Goal: Find specific page/section: Find specific page/section

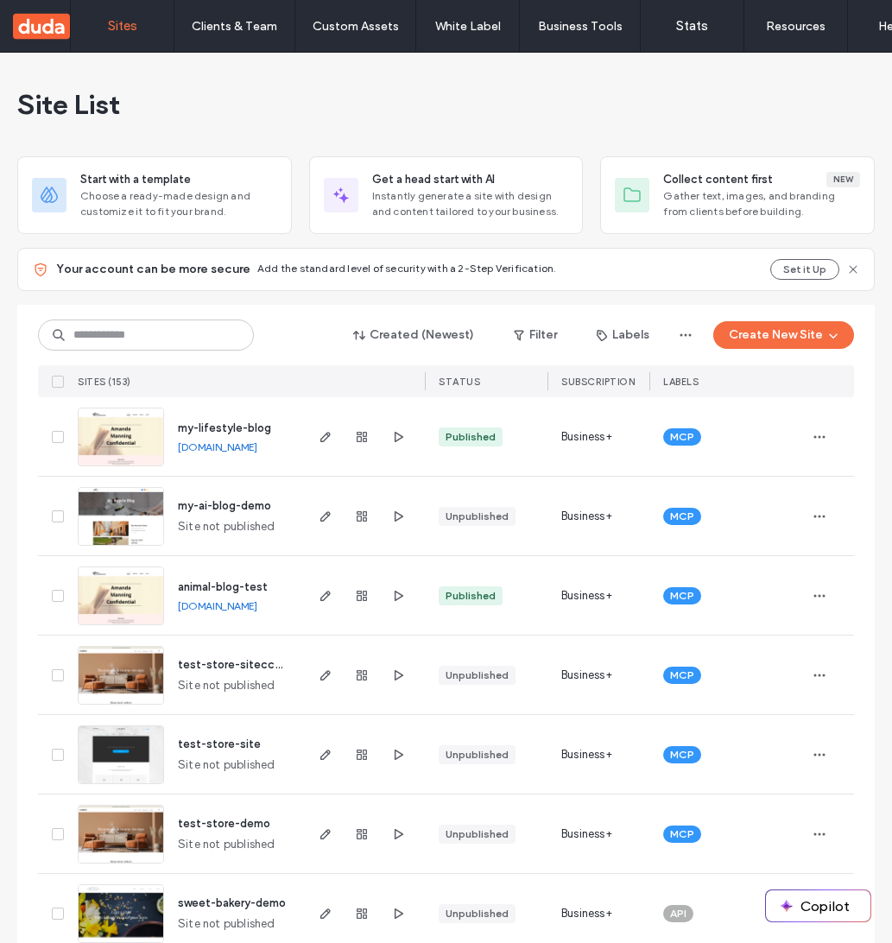
click at [806, 904] on button "Copilot" at bounding box center [818, 905] width 104 height 31
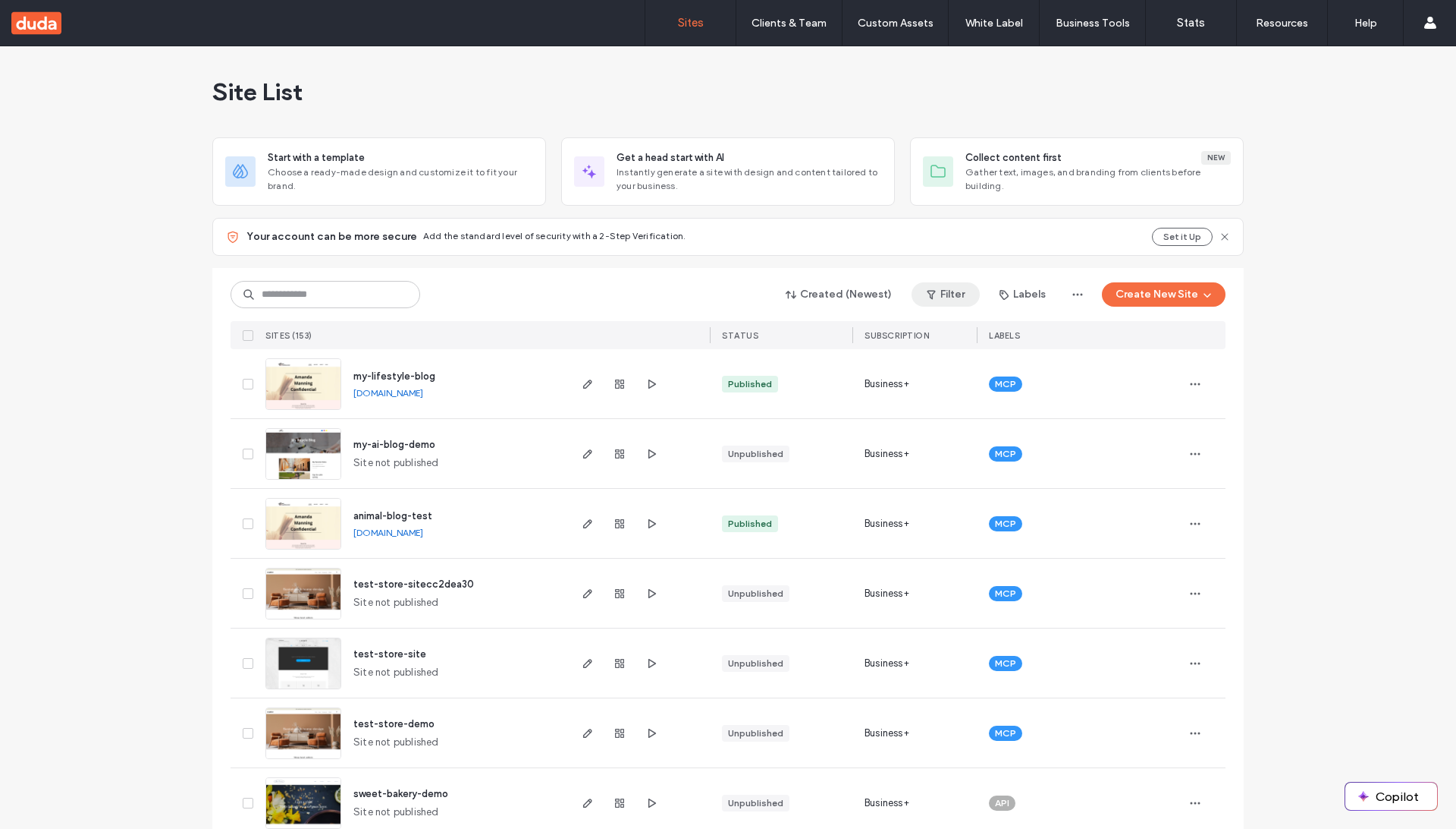
click at [951, 283] on button "Filter" at bounding box center [946, 295] width 69 height 25
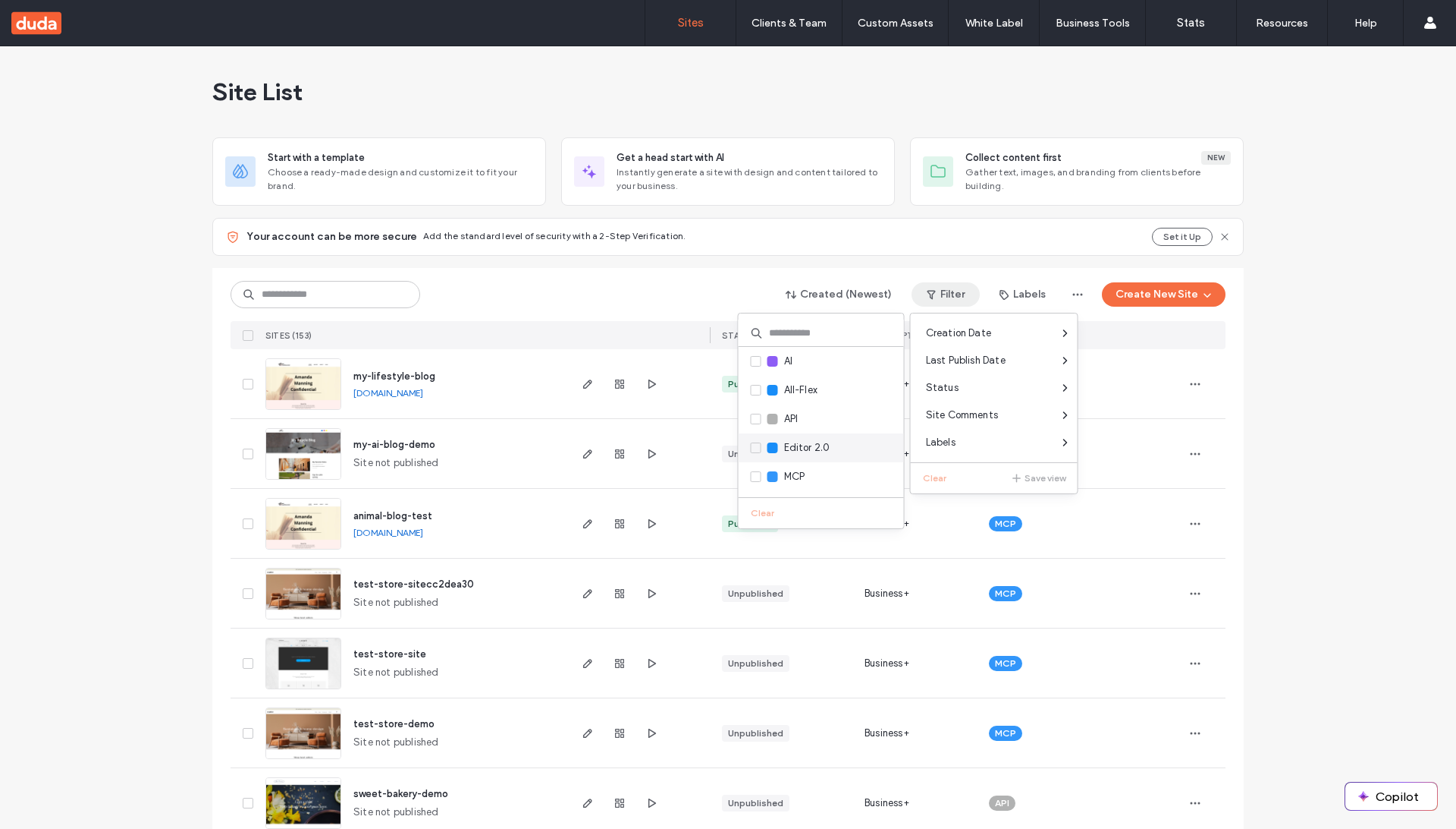
click at [745, 443] on div "Editor 2.0" at bounding box center [822, 447] width 165 height 29
click at [753, 448] on icon at bounding box center [756, 447] width 6 height 4
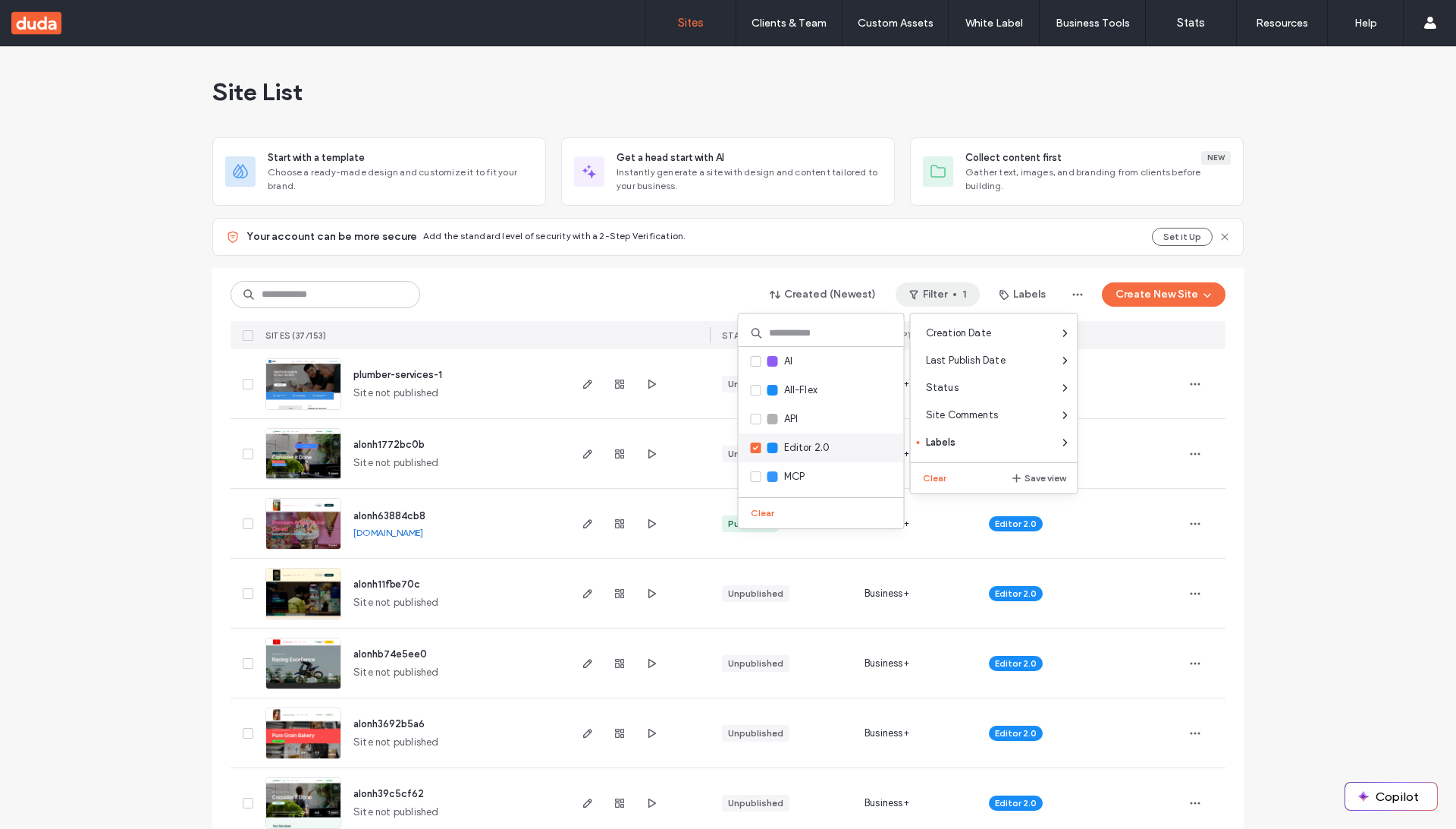
click at [753, 448] on icon at bounding box center [756, 447] width 6 height 4
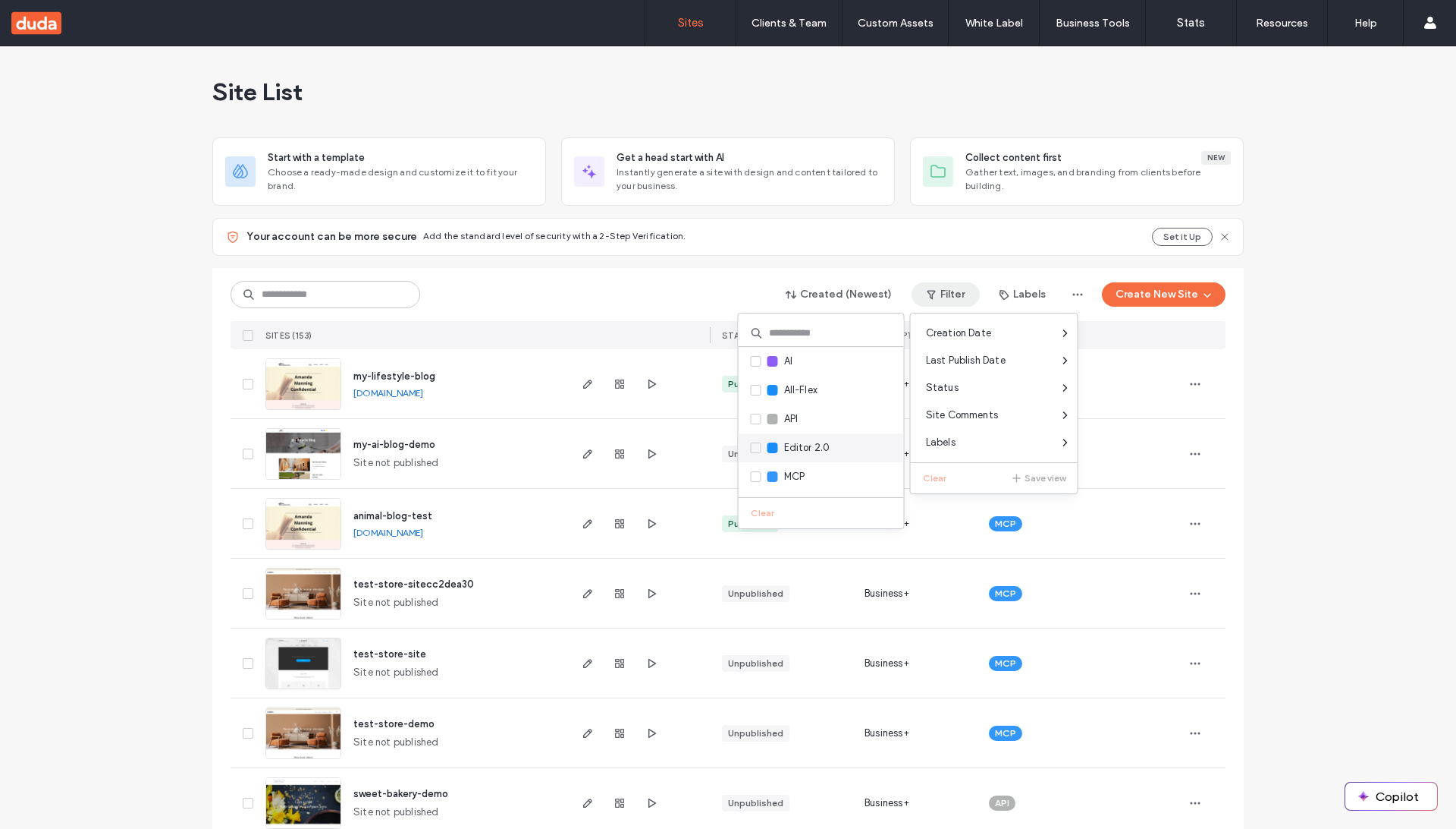
click at [753, 448] on icon at bounding box center [756, 447] width 6 height 4
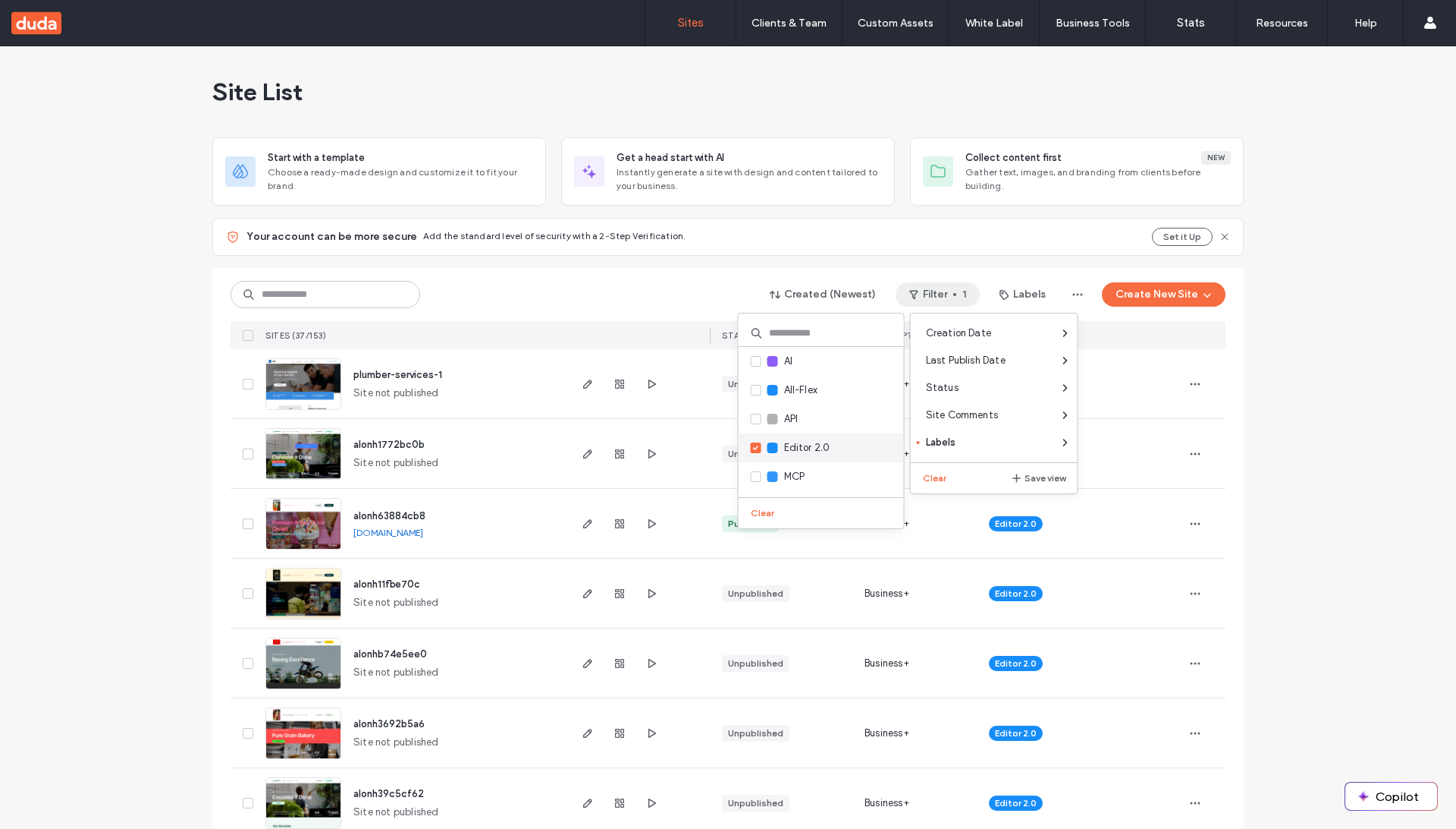
click at [753, 448] on icon at bounding box center [756, 447] width 6 height 4
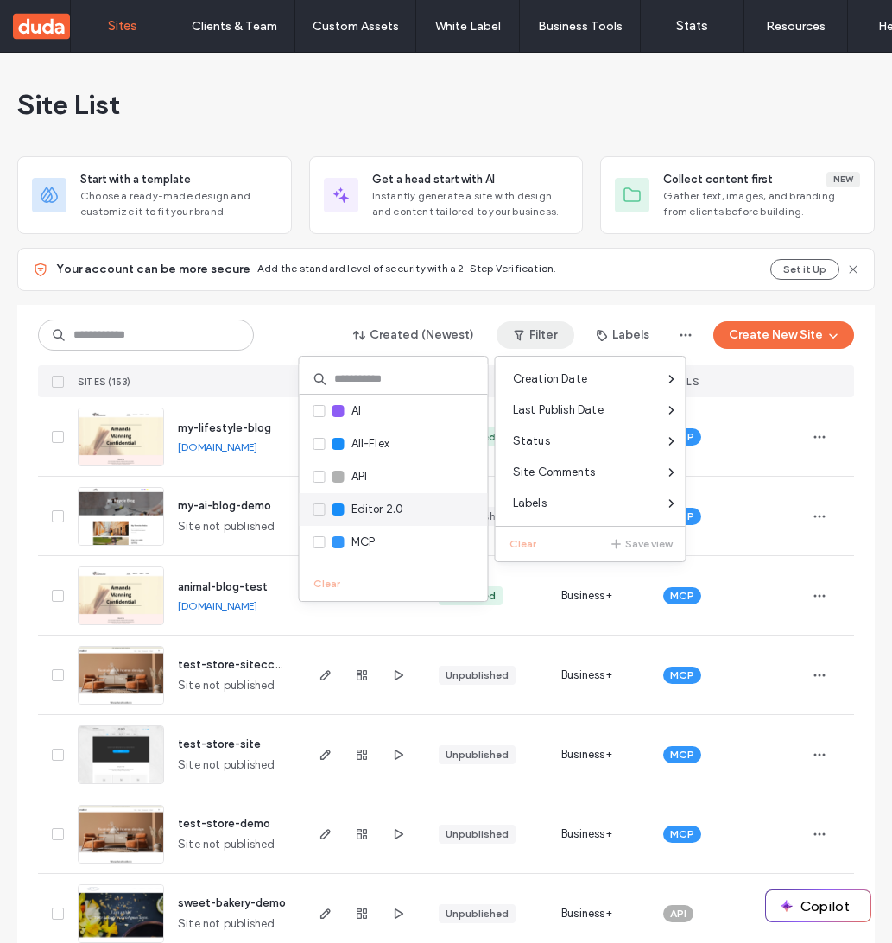
click at [376, 504] on span "Editor 2.0" at bounding box center [377, 509] width 53 height 17
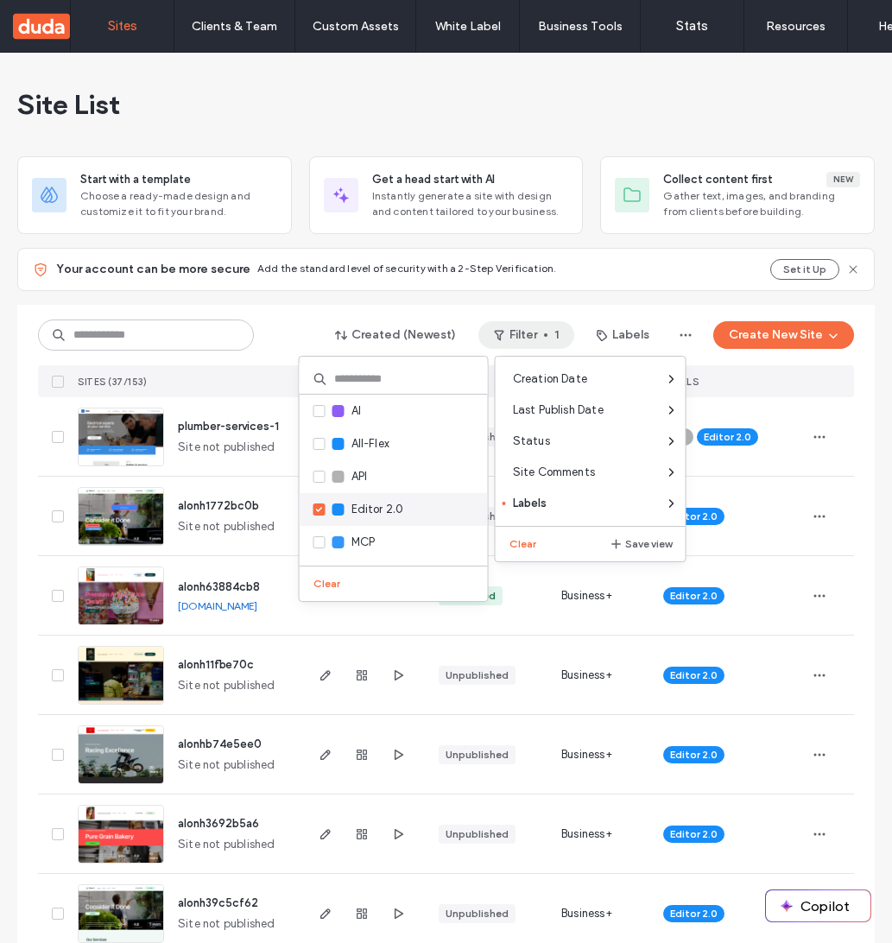
click at [376, 504] on span "Editor 2.0" at bounding box center [377, 509] width 53 height 17
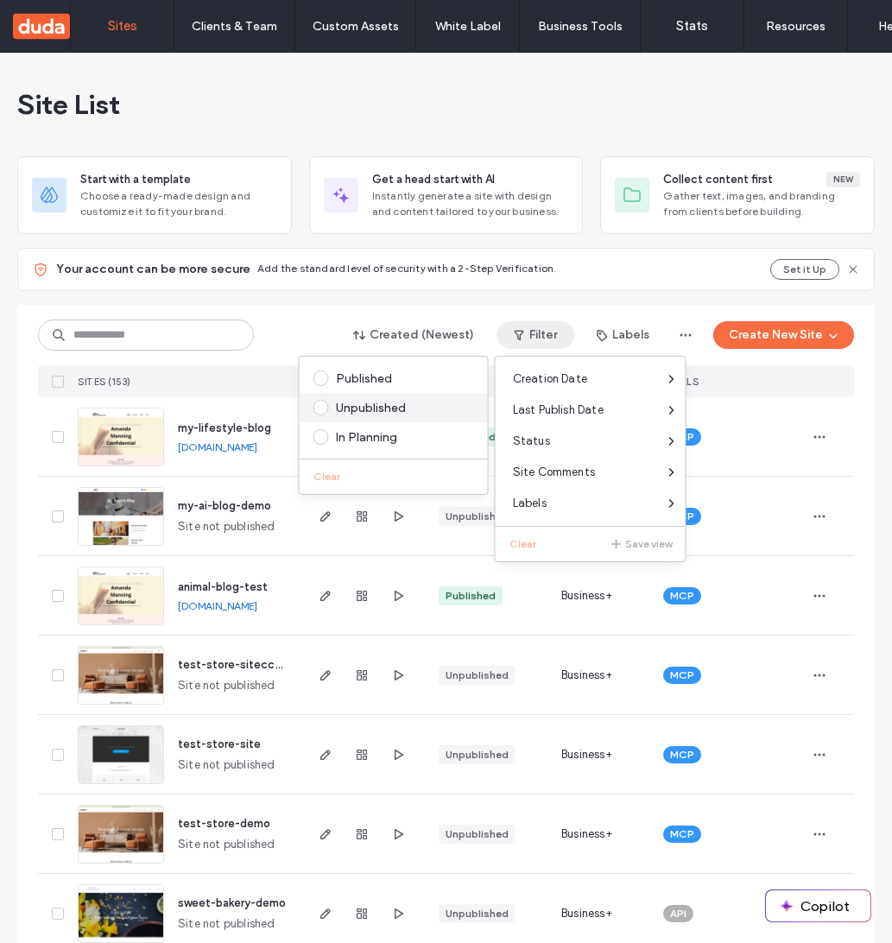
click at [383, 406] on div "Unpublished" at bounding box center [401, 408] width 131 height 15
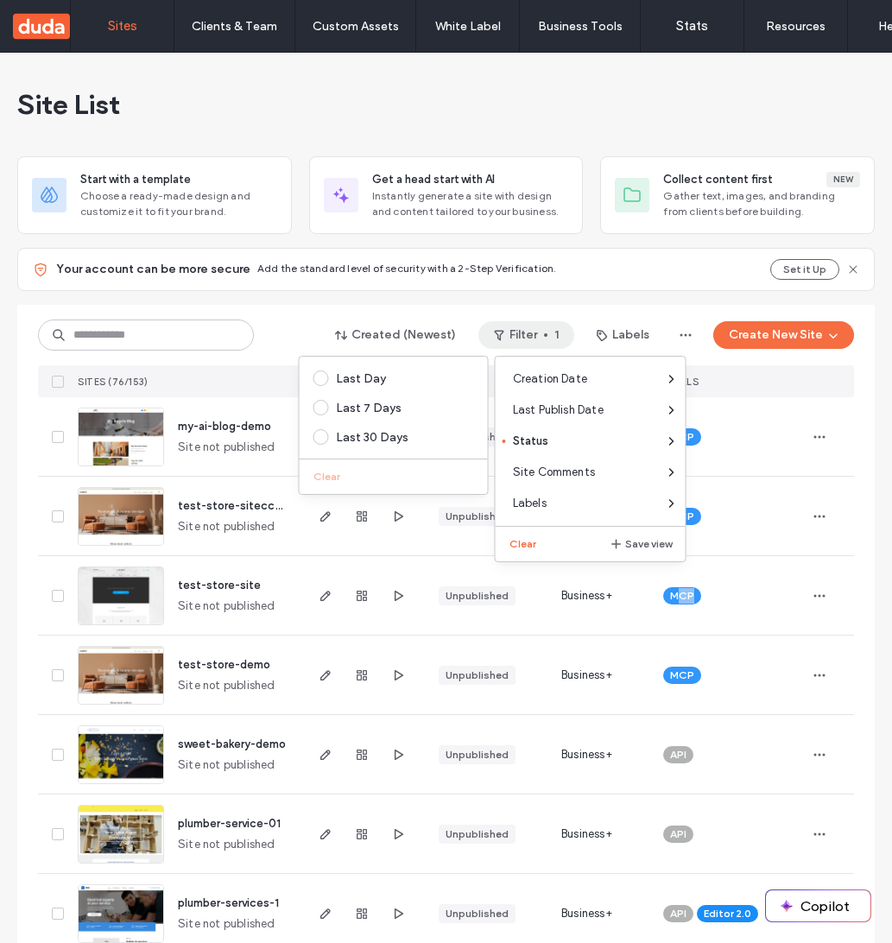
drag, startPoint x: 726, startPoint y: 560, endPoint x: 625, endPoint y: 584, distance: 103.8
click at [623, 621] on div "test-store-site Site not published Unpublished Business+ MCP" at bounding box center [446, 595] width 816 height 79
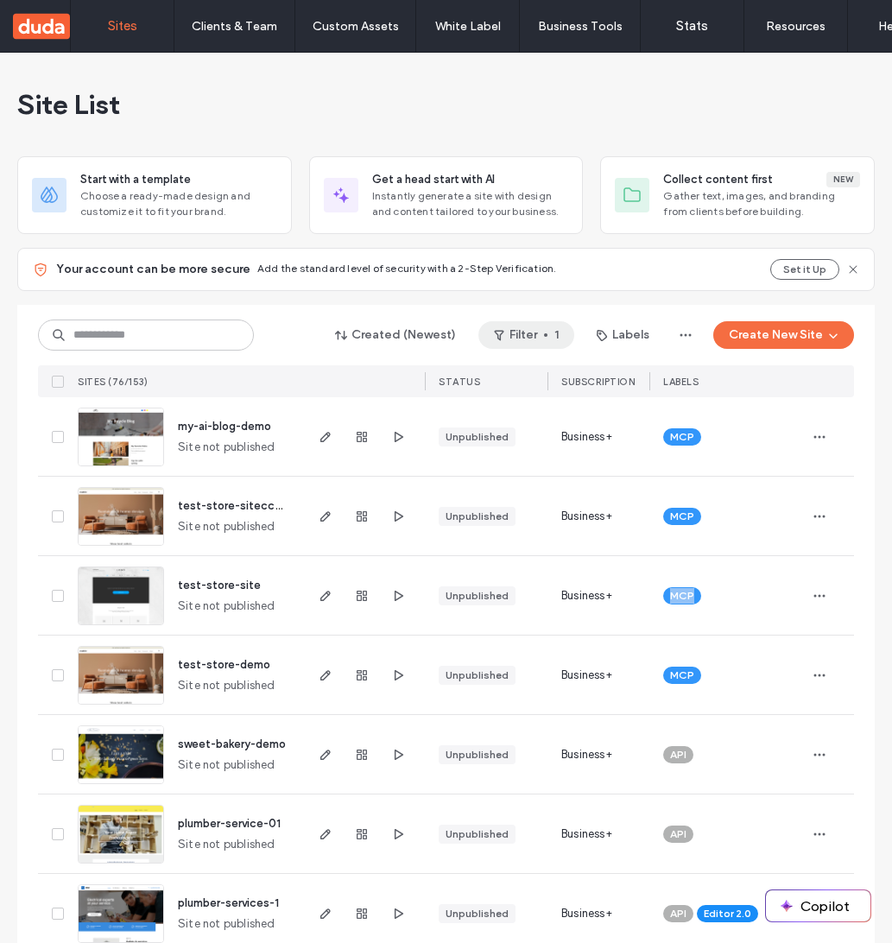
click at [508, 337] on button "Filter 1" at bounding box center [526, 335] width 96 height 28
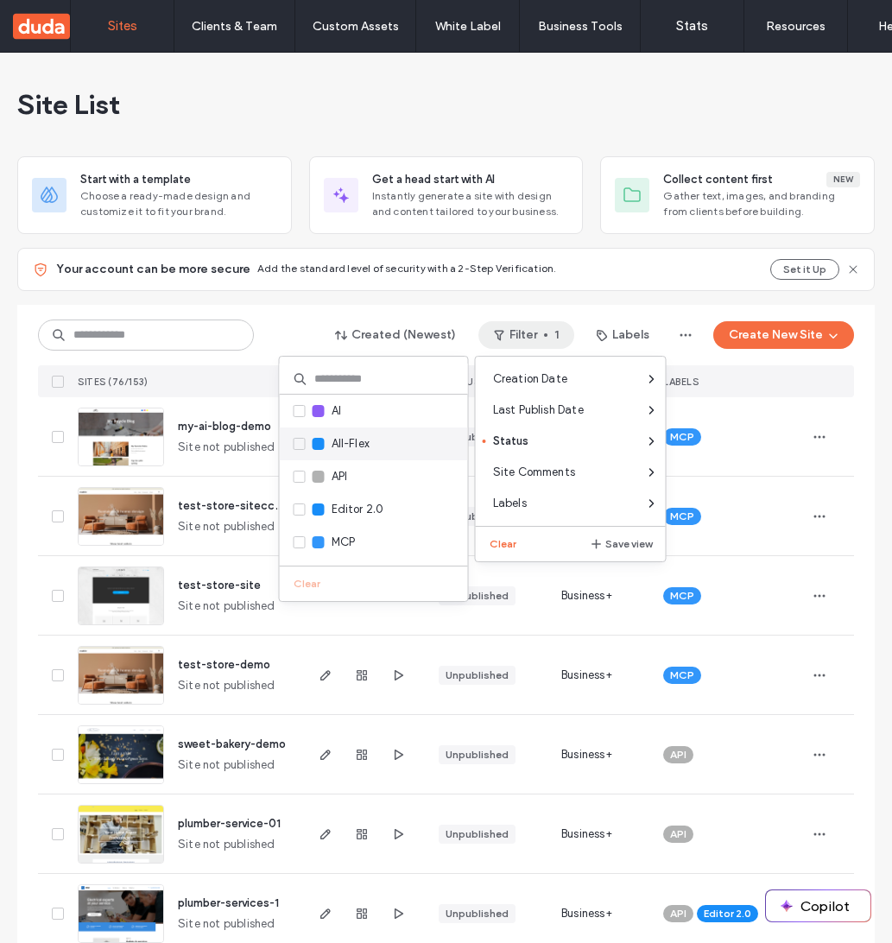
click at [294, 457] on div "All-Flex" at bounding box center [374, 443] width 188 height 33
click at [297, 448] on span at bounding box center [299, 444] width 12 height 12
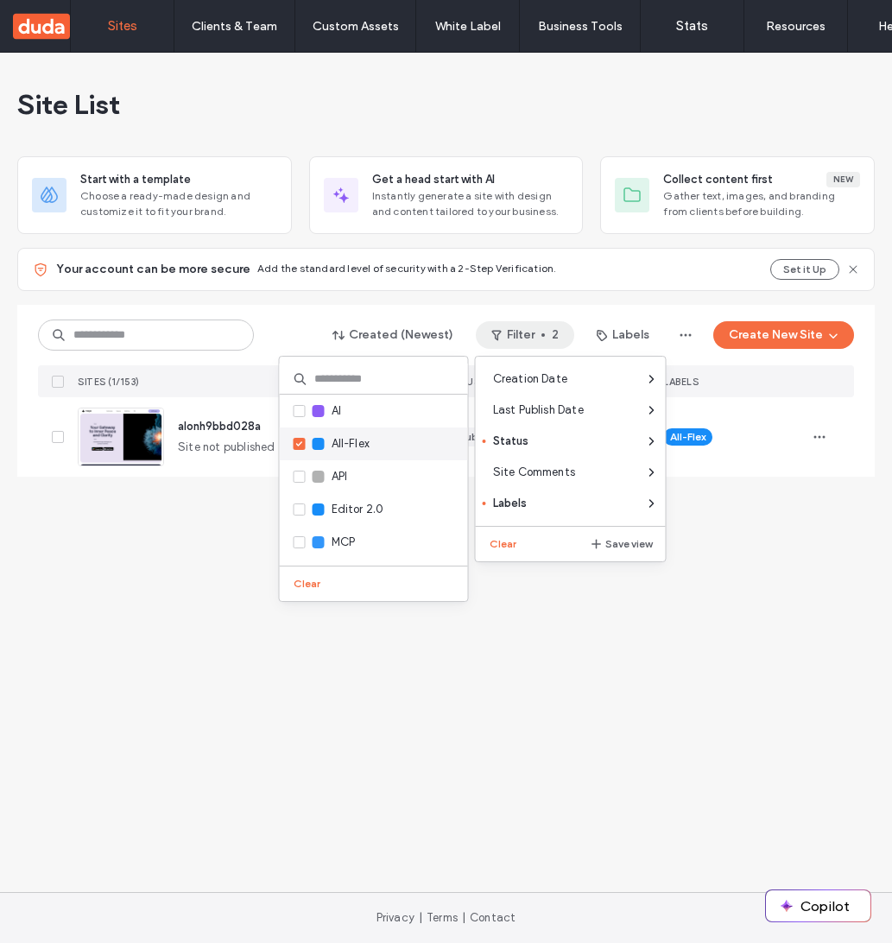
click at [297, 448] on span at bounding box center [299, 444] width 12 height 12
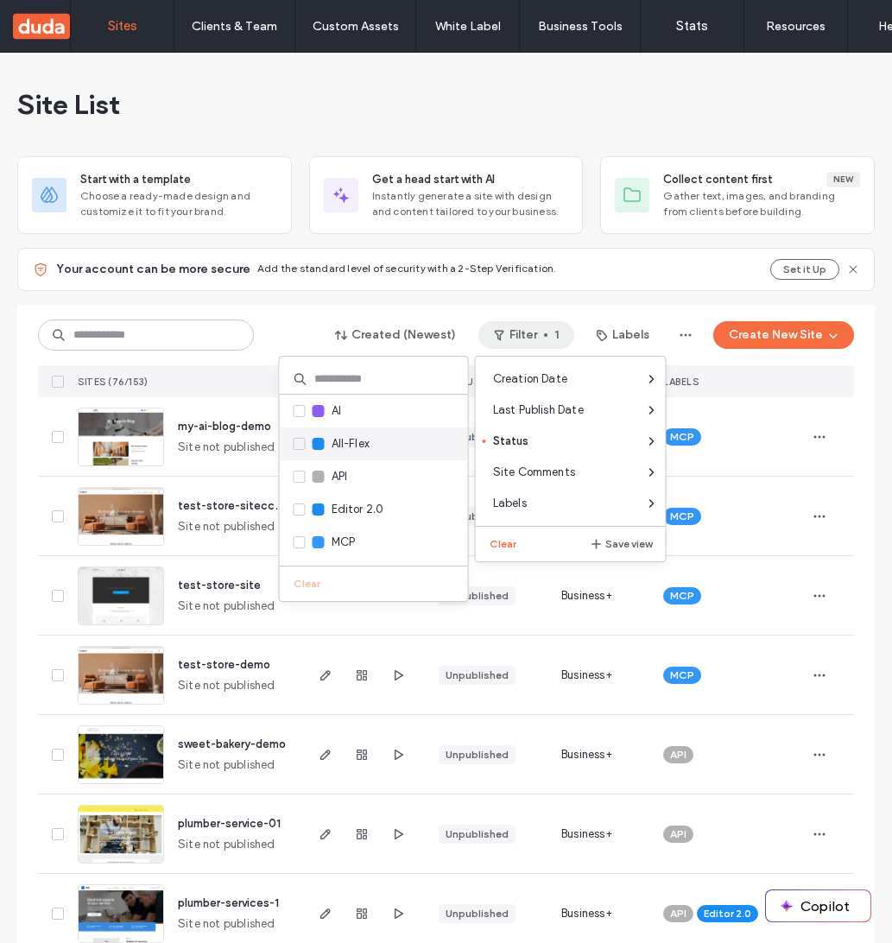
click at [297, 448] on span at bounding box center [299, 444] width 12 height 12
